Goal: Find specific page/section: Find specific page/section

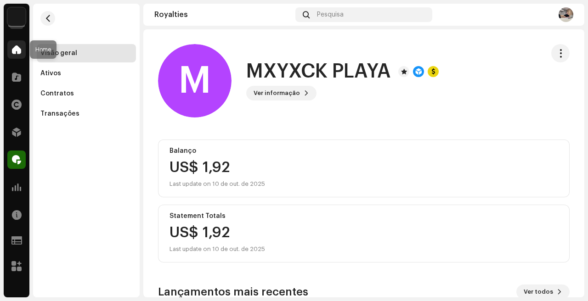
click at [18, 56] on div at bounding box center [16, 49] width 18 height 18
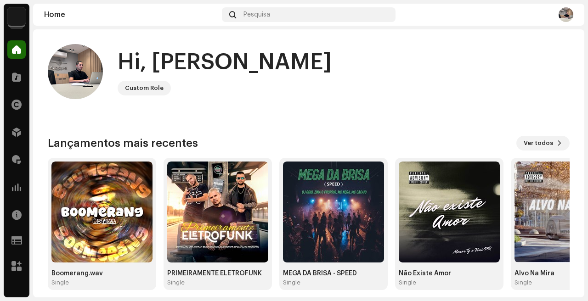
click at [16, 13] on img at bounding box center [16, 16] width 18 height 18
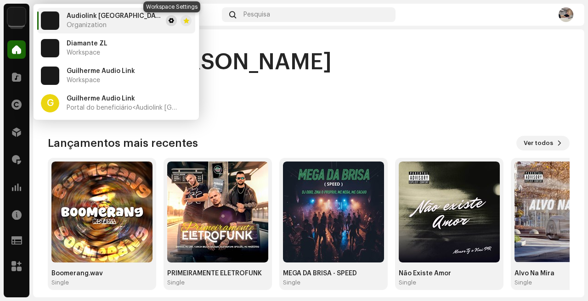
click at [172, 20] on span at bounding box center [171, 20] width 6 height 7
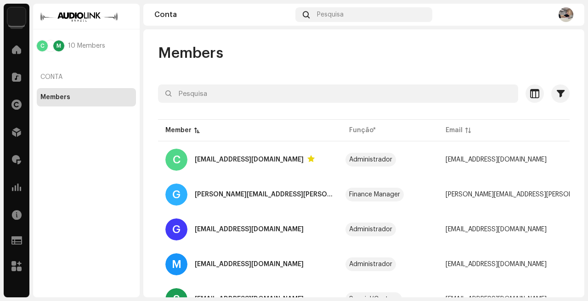
click at [15, 21] on img at bounding box center [16, 16] width 18 height 18
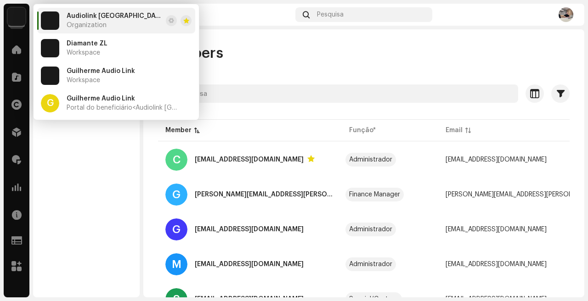
click at [63, 166] on div "C M 10 Members Conta Members" at bounding box center [86, 151] width 107 height 294
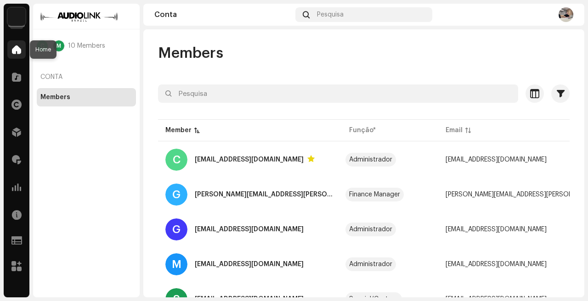
click at [19, 53] on span at bounding box center [16, 49] width 9 height 7
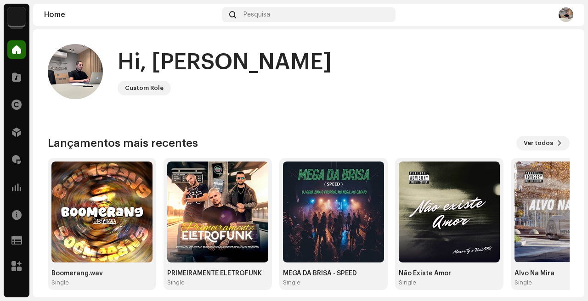
click at [22, 17] on img at bounding box center [16, 16] width 18 height 18
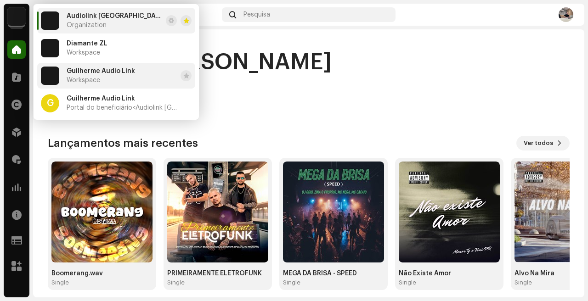
click at [162, 77] on li "Guilherme Audio Link Workspace" at bounding box center [116, 76] width 158 height 26
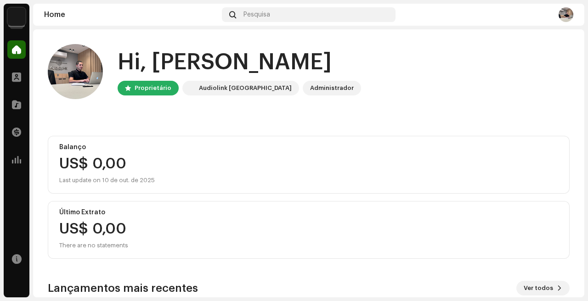
click at [15, 11] on img at bounding box center [16, 16] width 18 height 18
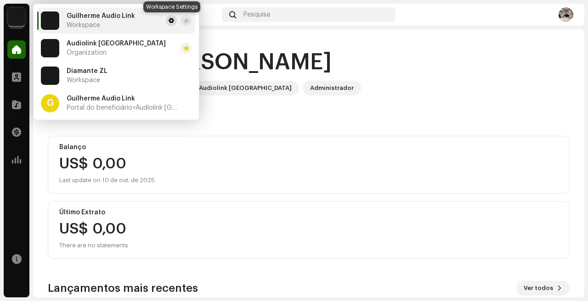
click at [170, 21] on span at bounding box center [171, 20] width 6 height 7
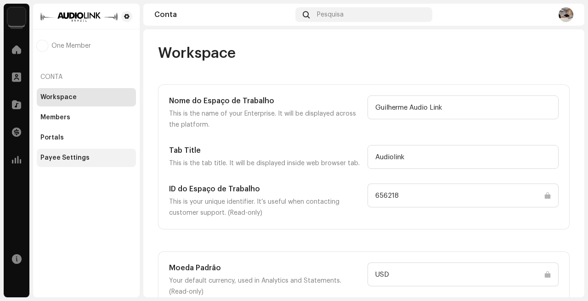
click at [72, 157] on div "Payee Settings" at bounding box center [64, 157] width 49 height 7
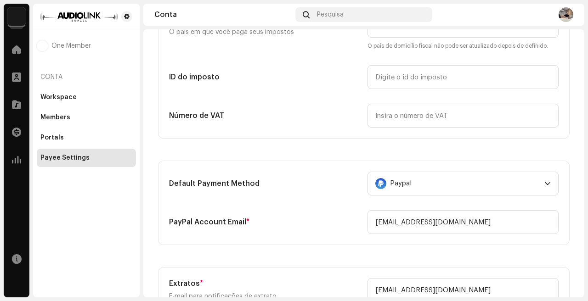
scroll to position [185, 0]
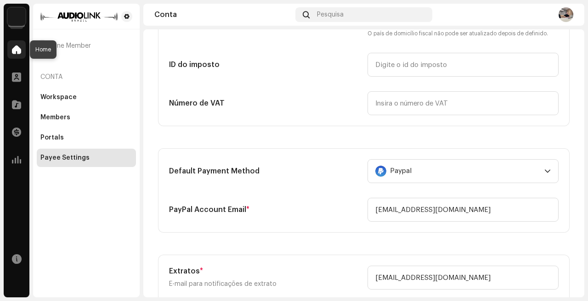
click at [19, 47] on span at bounding box center [16, 49] width 9 height 7
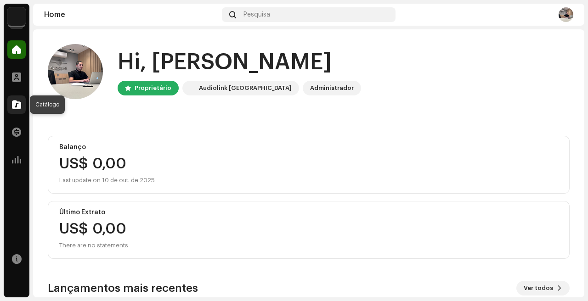
click at [17, 107] on span at bounding box center [16, 104] width 9 height 7
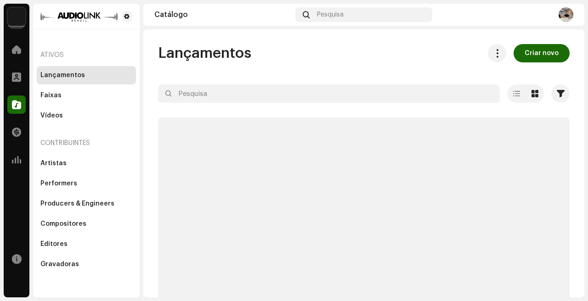
click at [17, 107] on span at bounding box center [16, 104] width 9 height 7
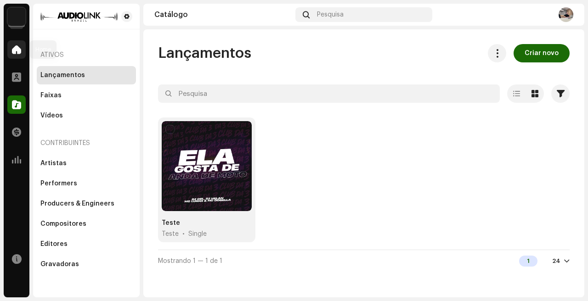
click at [22, 52] on div at bounding box center [16, 49] width 18 height 18
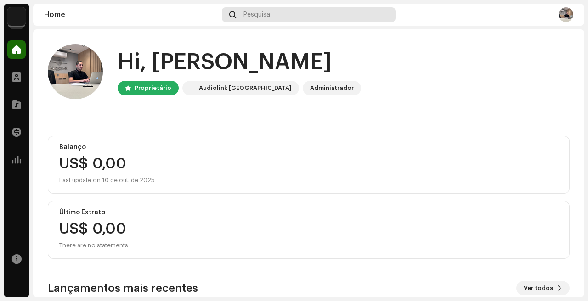
click at [280, 13] on div "Pesquisa" at bounding box center [309, 14] width 174 height 15
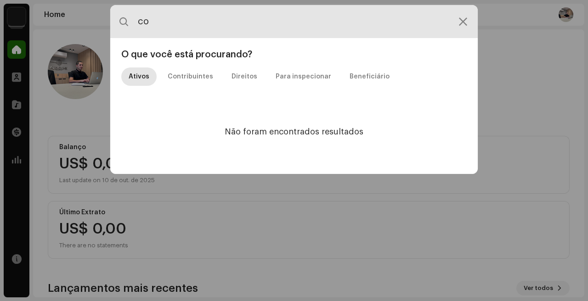
type input "c"
type input "forte"
